Goal: Navigation & Orientation: Find specific page/section

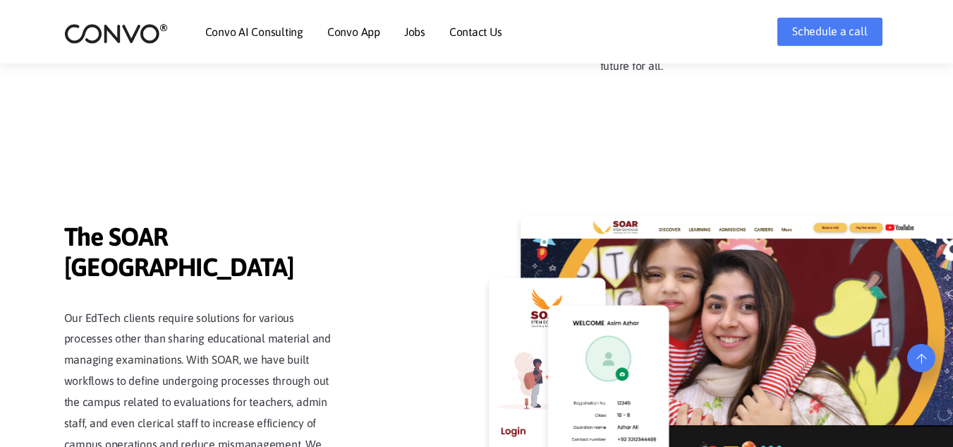
drag, startPoint x: 960, startPoint y: 39, endPoint x: 963, endPoint y: 333, distance: 294.2
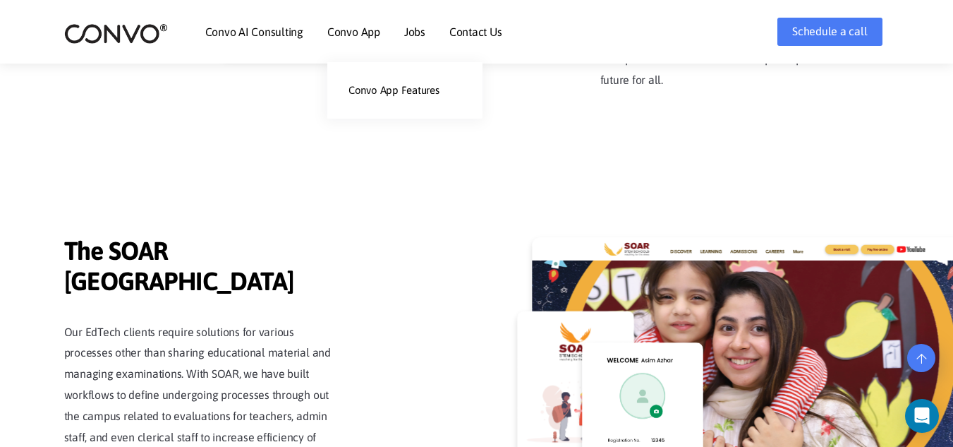
click at [351, 32] on link "Convo App" at bounding box center [353, 31] width 53 height 11
